Goal: Transaction & Acquisition: Register for event/course

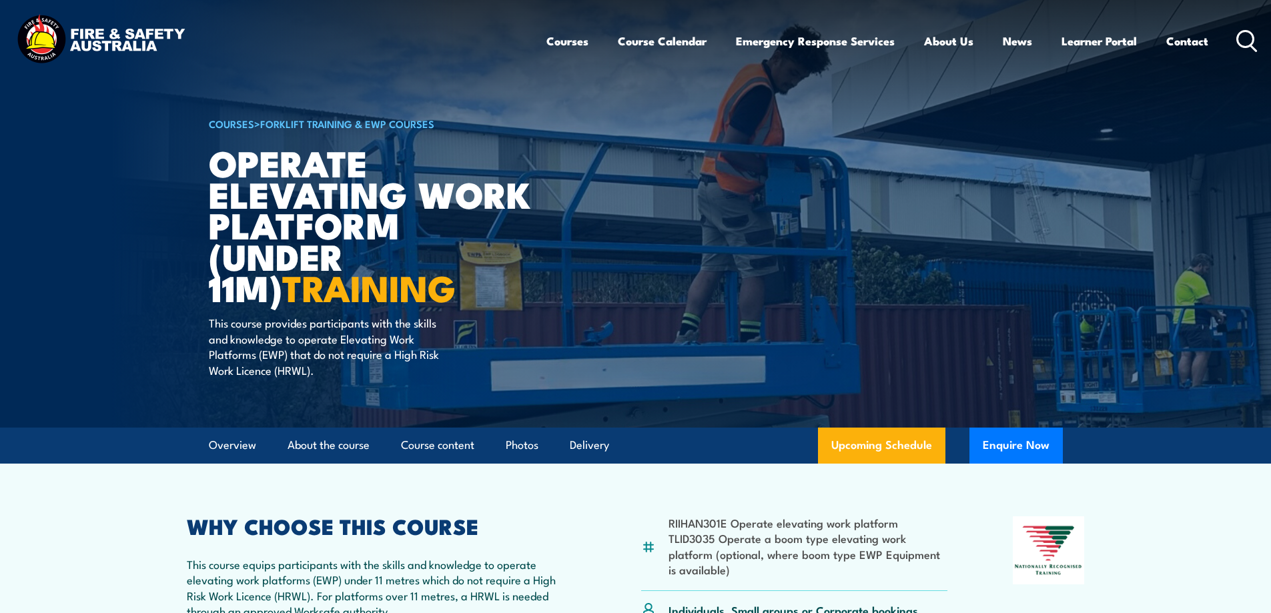
click at [1244, 39] on icon at bounding box center [1247, 41] width 21 height 22
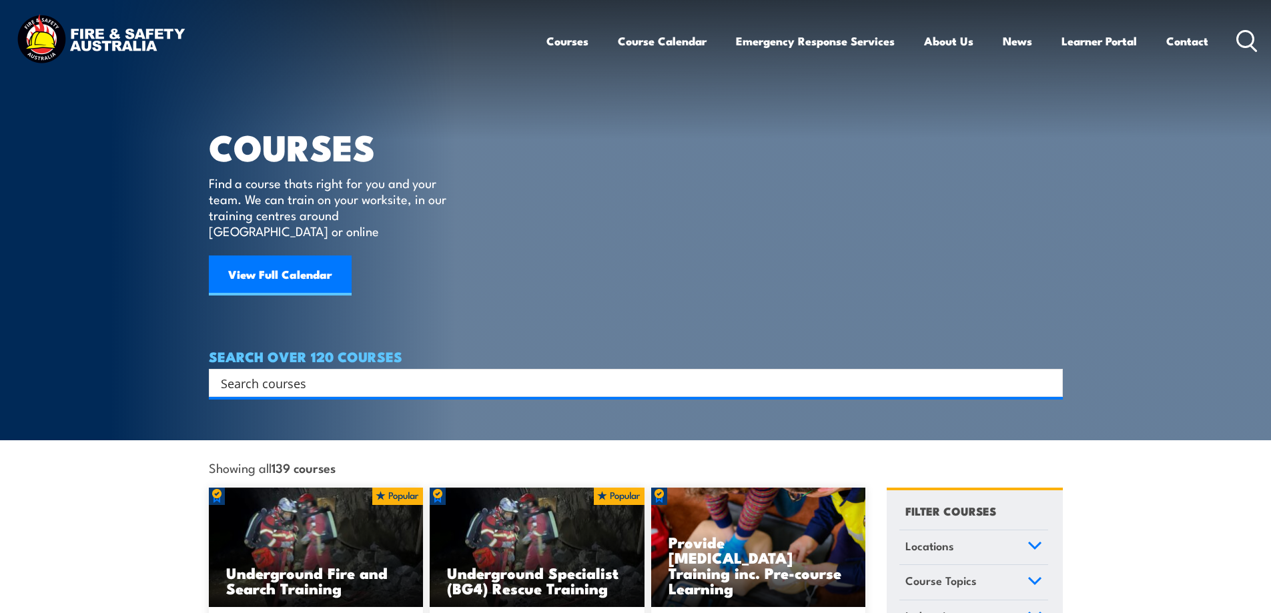
click at [256, 373] on input "Search input" at bounding box center [627, 383] width 813 height 20
type input "elevating work platform"
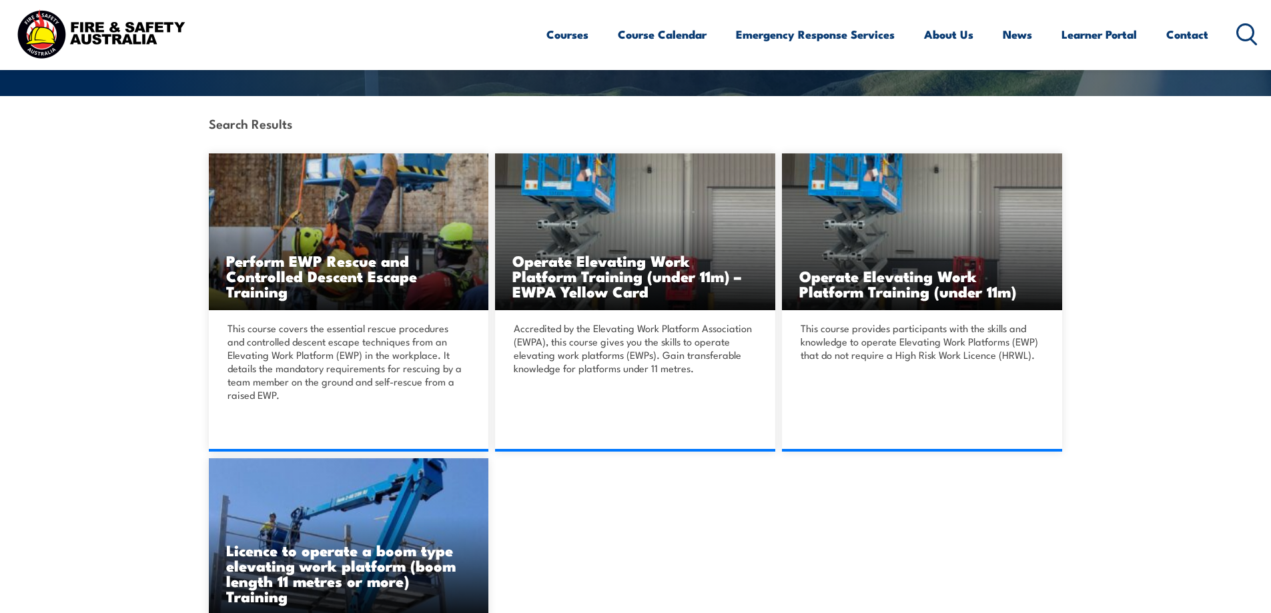
scroll to position [467, 0]
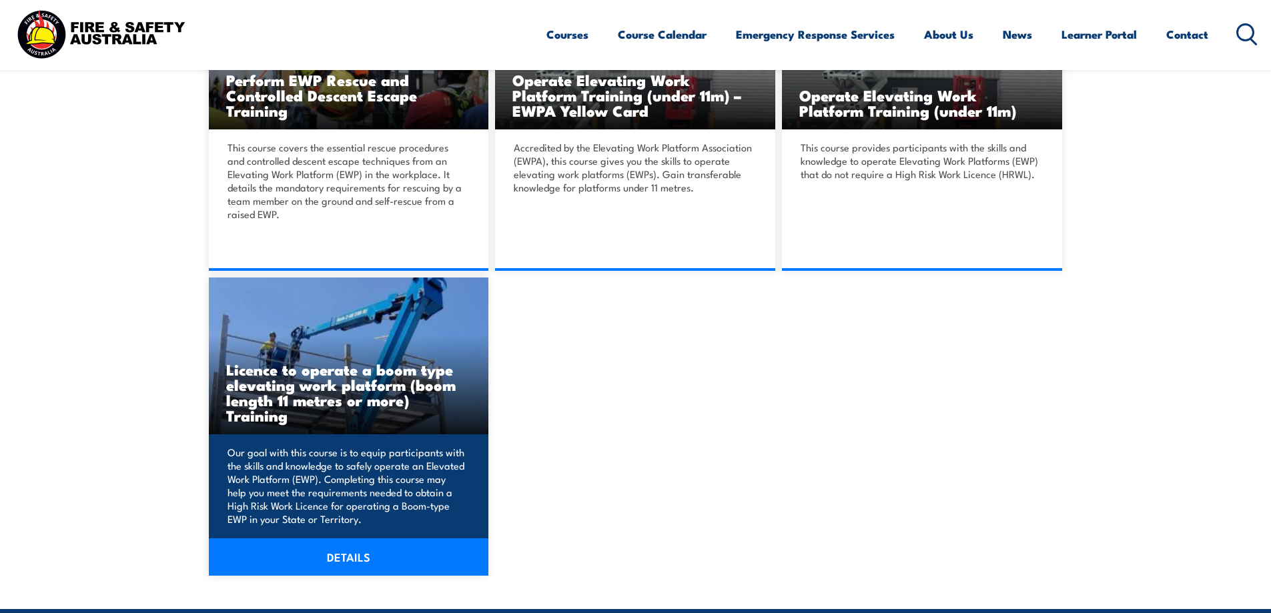
click at [406, 368] on h3 "Licence to operate a boom type elevating work platform (boom length 11 metres o…" at bounding box center [349, 392] width 246 height 61
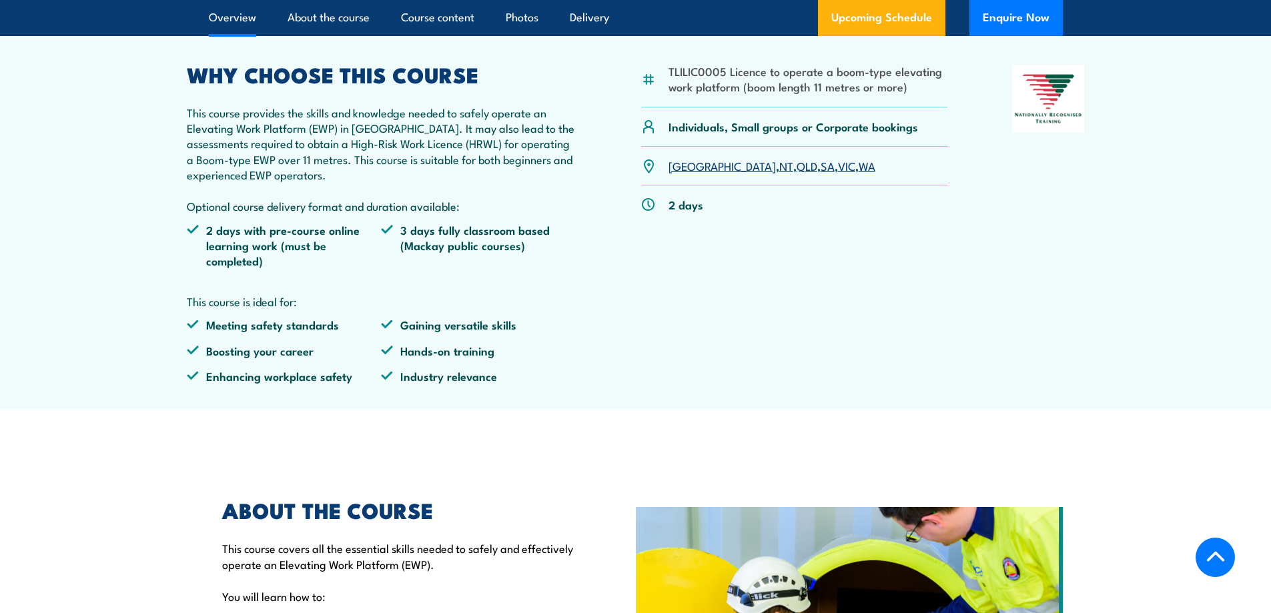
scroll to position [267, 0]
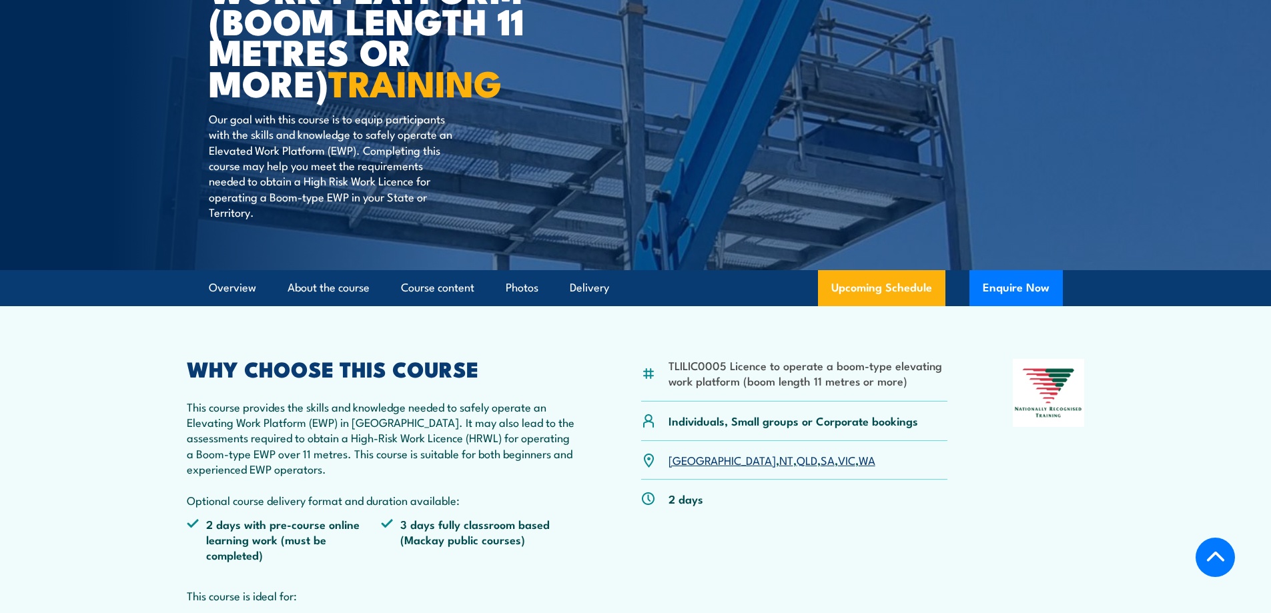
click at [797, 460] on link "QLD" at bounding box center [807, 460] width 21 height 16
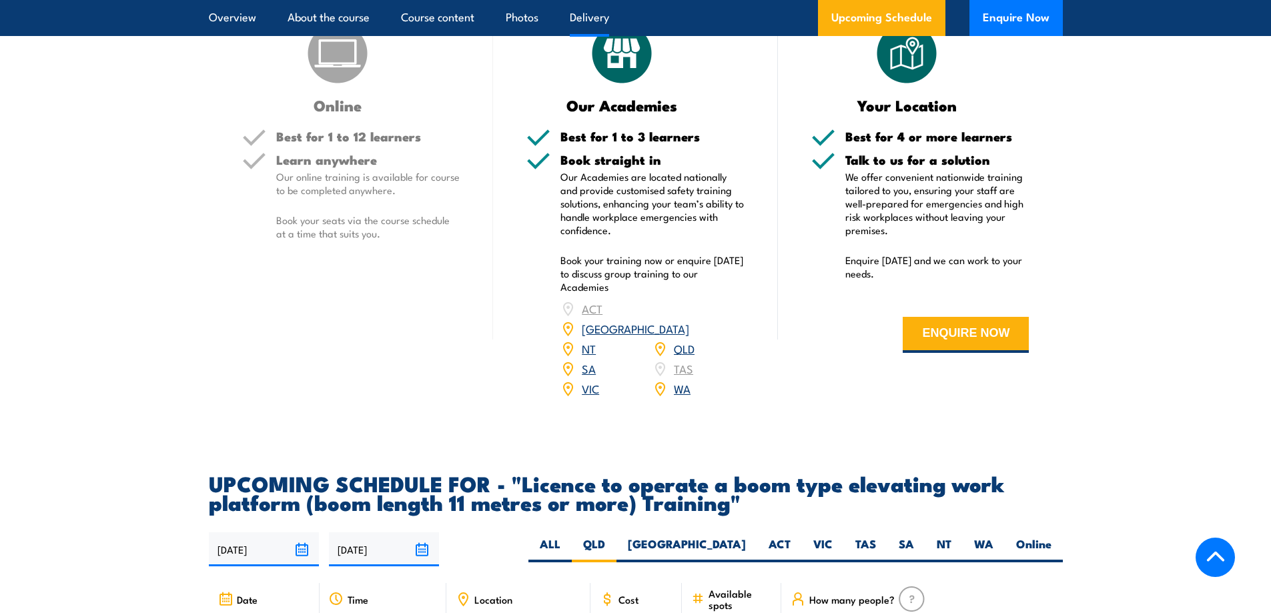
scroll to position [1753, 0]
